Goal: Navigation & Orientation: Find specific page/section

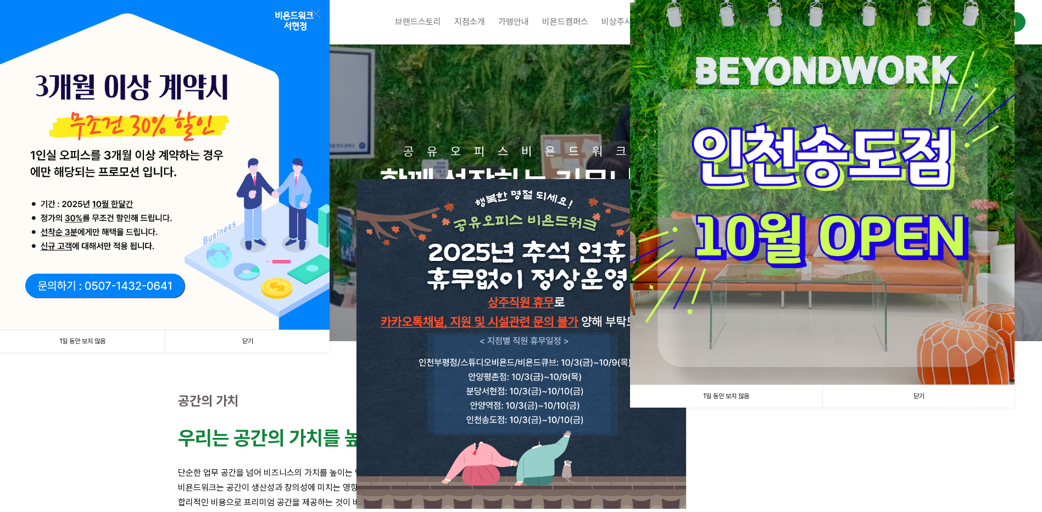
click at [759, 404] on link "1일 동안 보지 않음" at bounding box center [726, 396] width 192 height 23
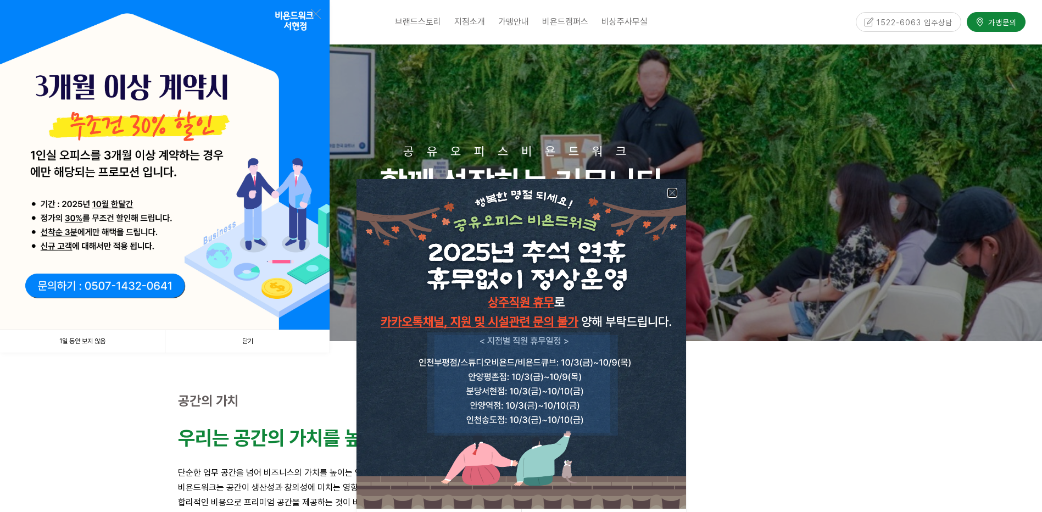
click at [671, 190] on link at bounding box center [672, 193] width 10 height 10
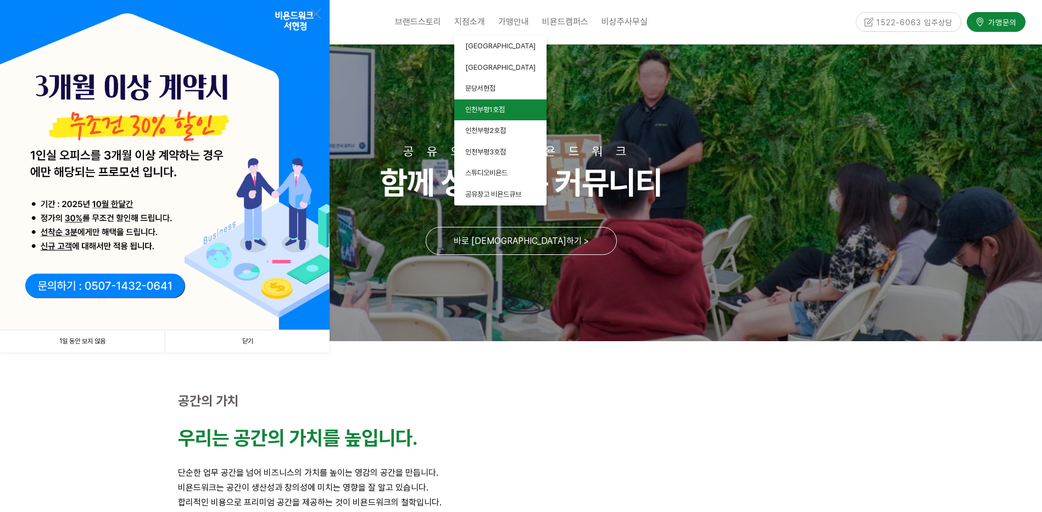
click at [495, 110] on span "인천부평1호점" at bounding box center [485, 109] width 40 height 8
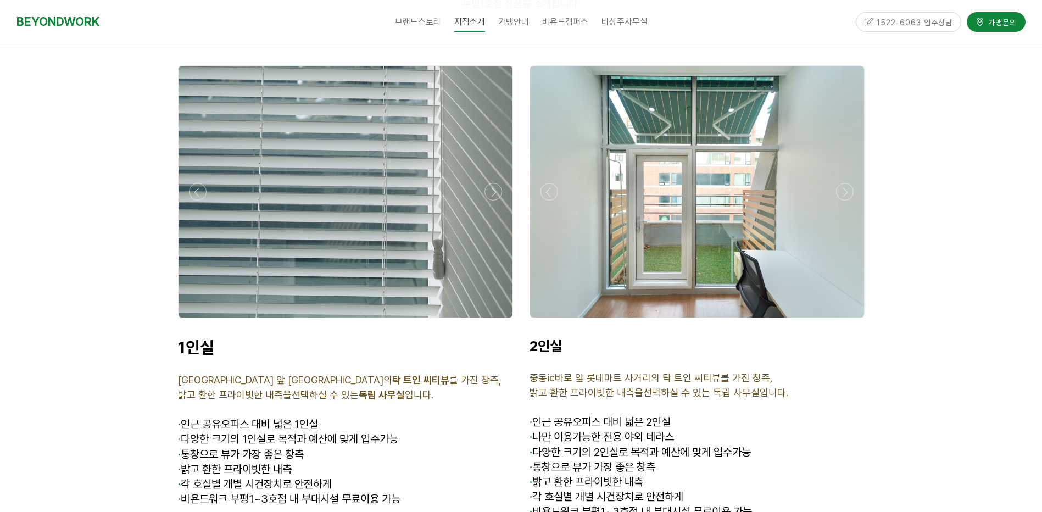
scroll to position [2802, 0]
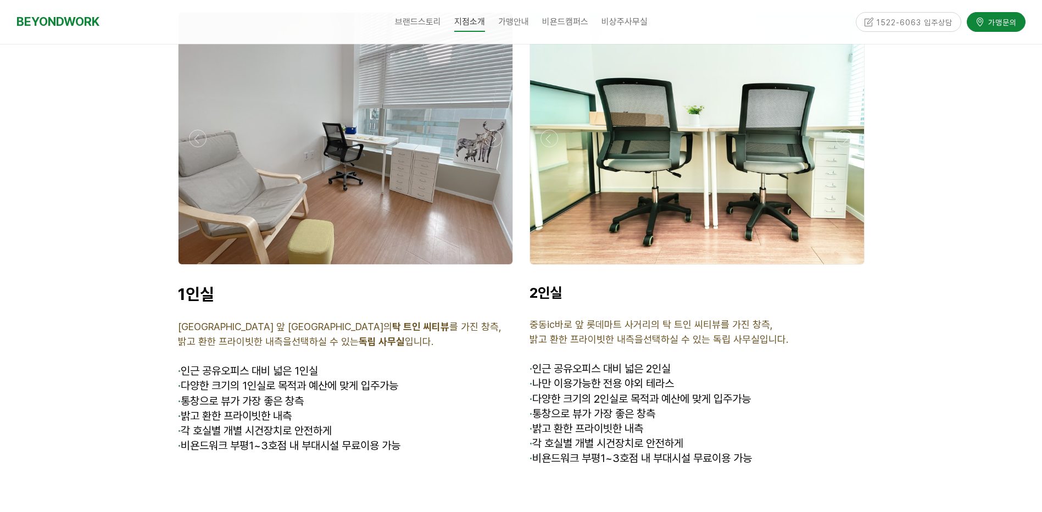
click at [659, 204] on div at bounding box center [697, 139] width 334 height 252
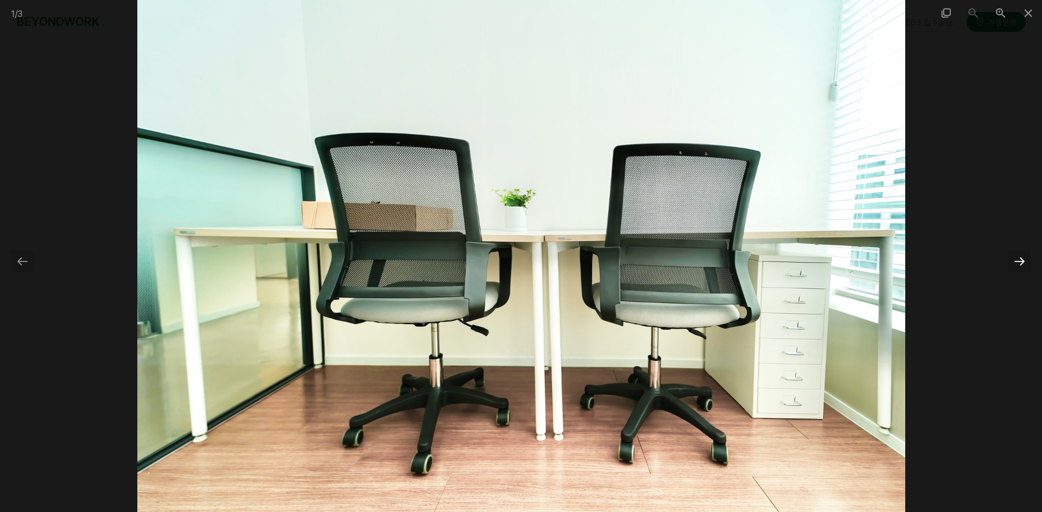
click at [1016, 259] on div at bounding box center [1019, 260] width 23 height 21
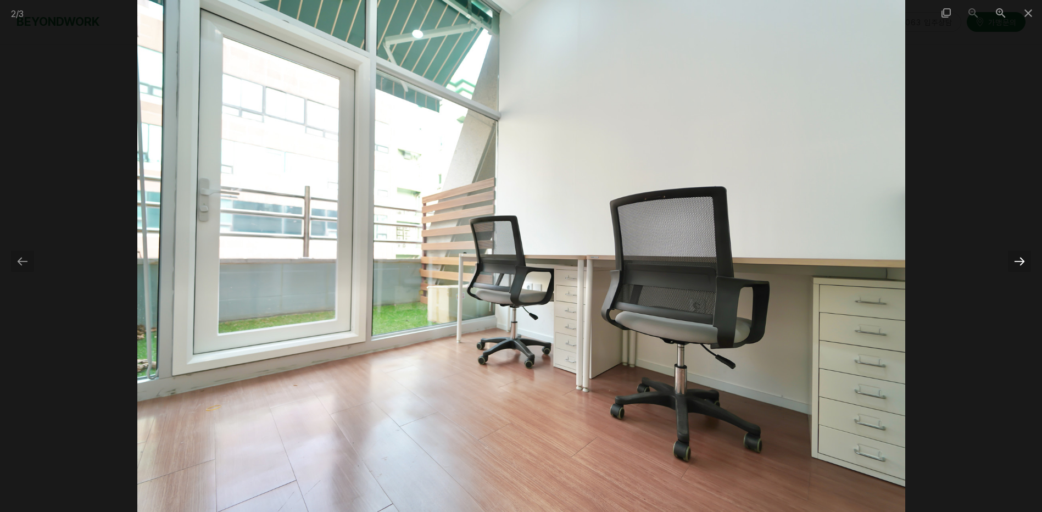
click at [1019, 259] on div at bounding box center [1019, 260] width 23 height 21
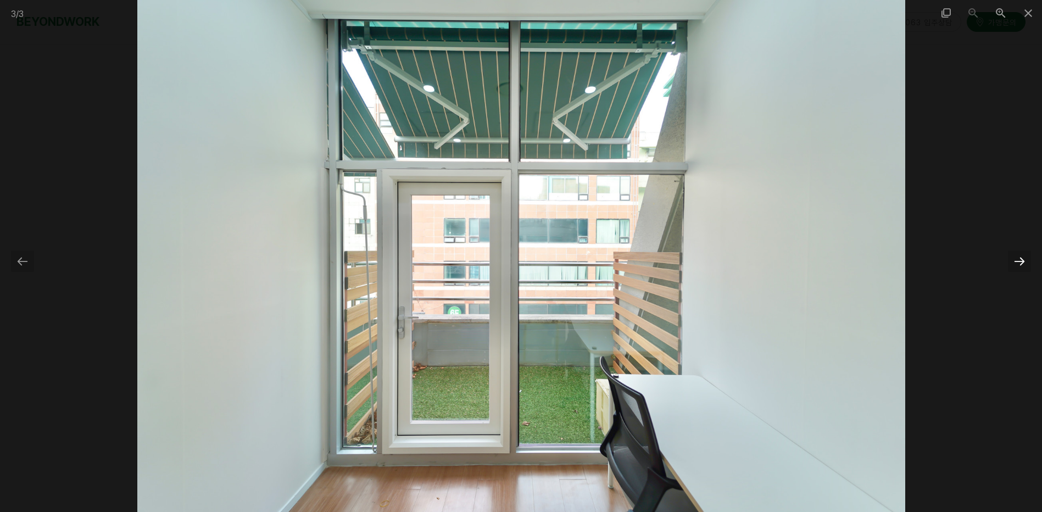
click at [1020, 258] on div at bounding box center [1019, 260] width 23 height 21
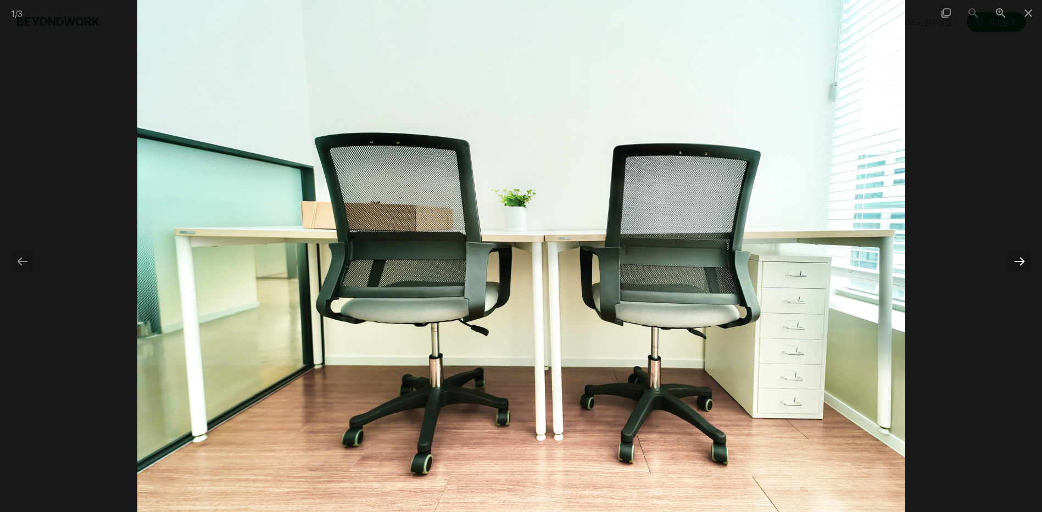
click at [1022, 257] on div at bounding box center [1019, 260] width 23 height 21
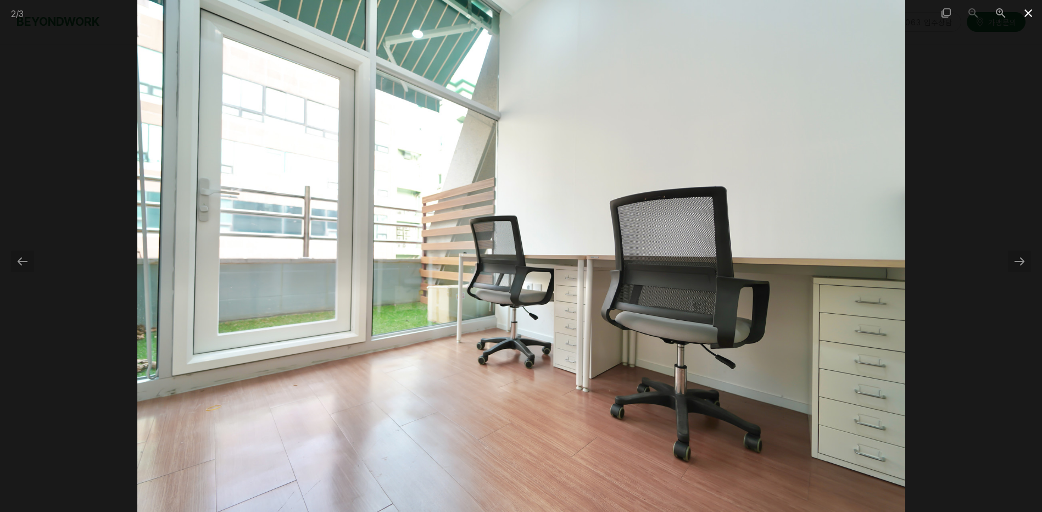
click at [1037, 10] on span at bounding box center [1028, 13] width 27 height 26
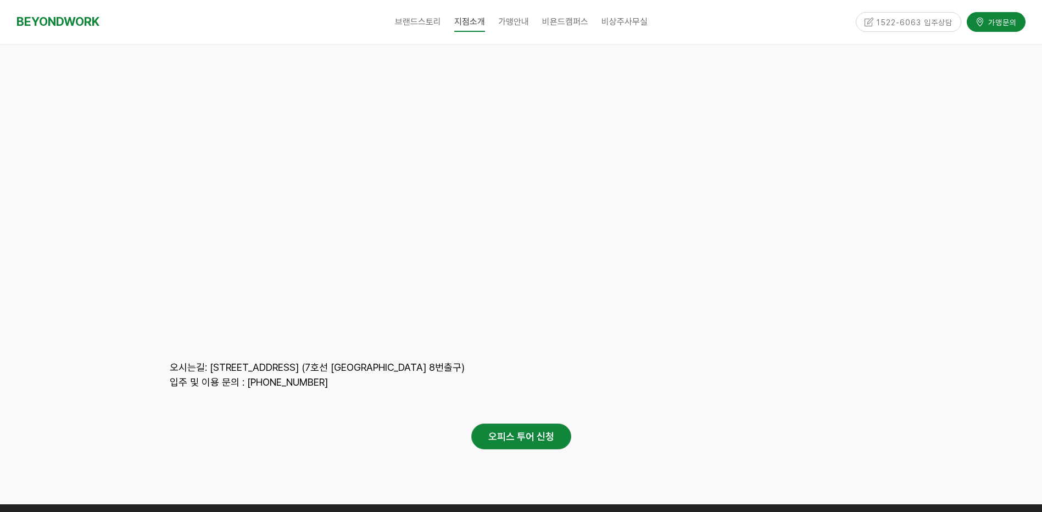
scroll to position [4724, 0]
